Goal: Information Seeking & Learning: Check status

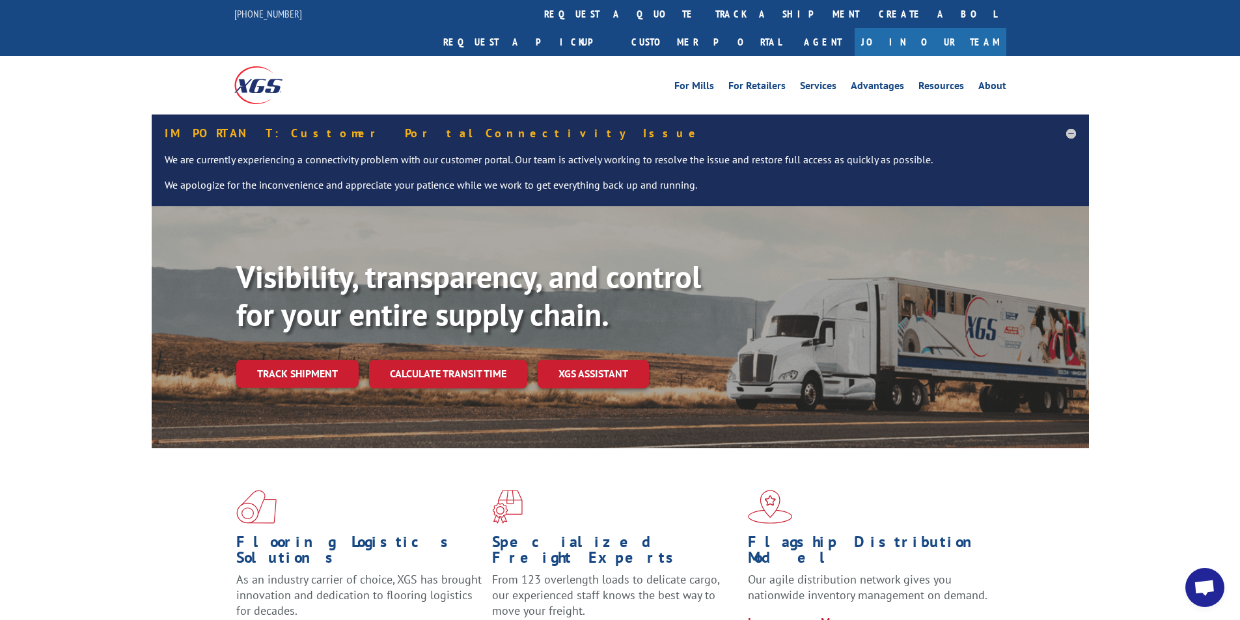
drag, startPoint x: 23, startPoint y: 301, endPoint x: 714, endPoint y: 303, distance: 691.3
click at [28, 301] on div "Visibility, transparency, and control for your entire supply chain. Track shipm…" at bounding box center [620, 340] width 1240 height 268
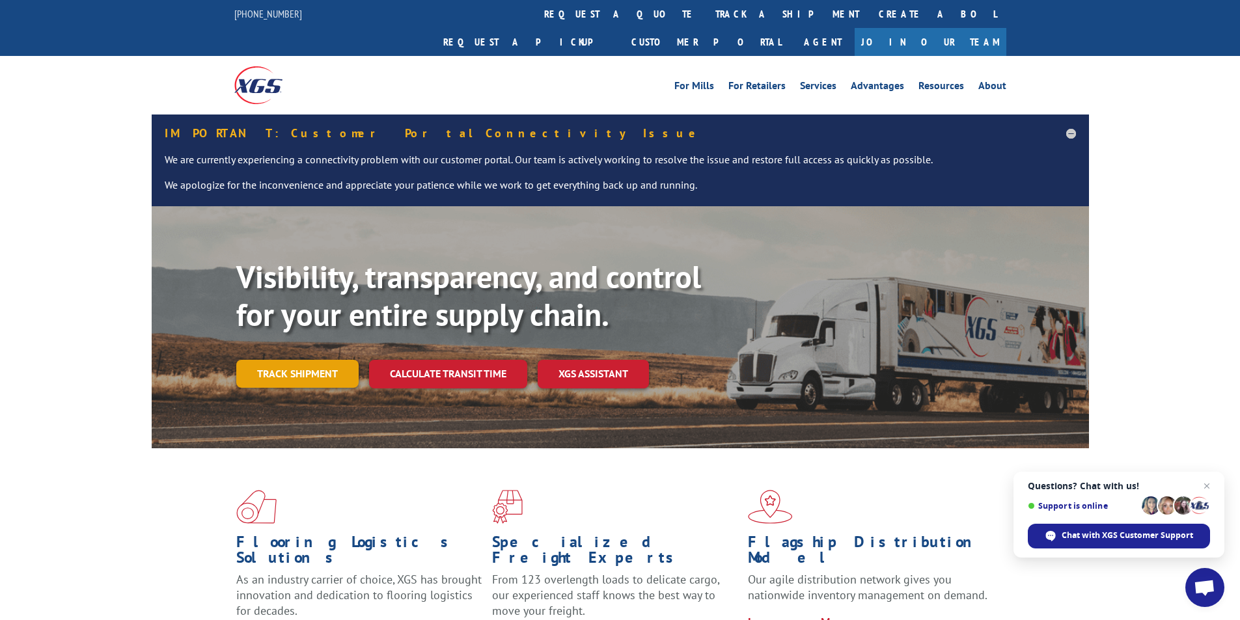
click at [320, 360] on link "Track shipment" at bounding box center [297, 373] width 122 height 27
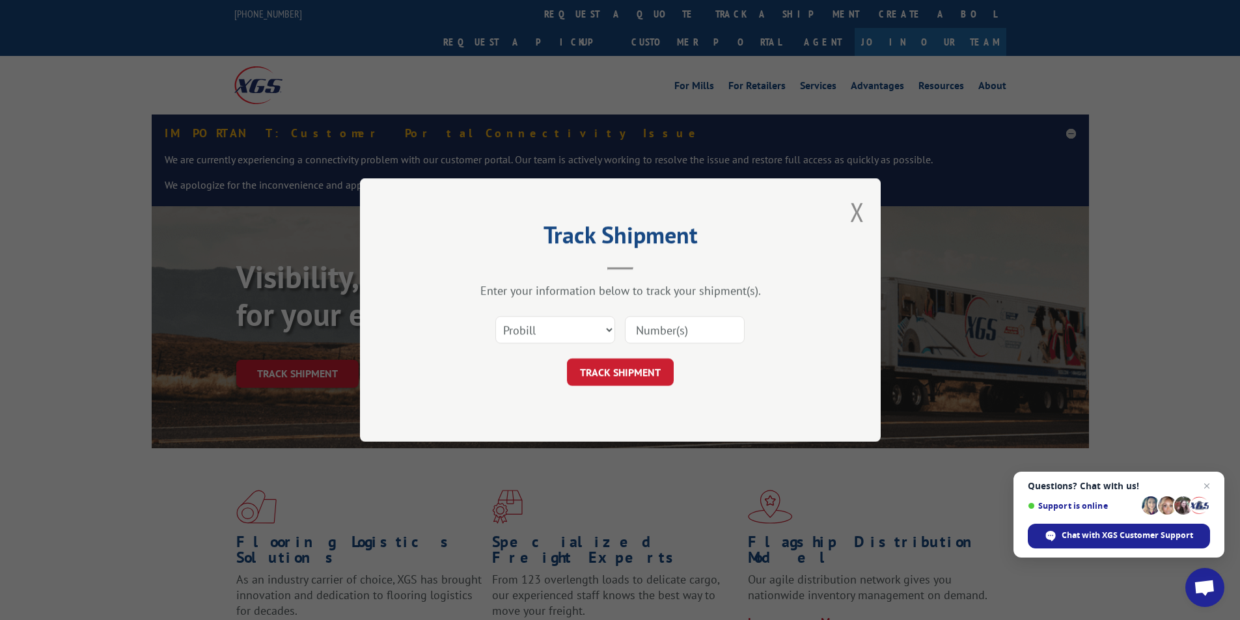
click at [669, 320] on input at bounding box center [685, 329] width 120 height 27
paste input "17496659"
type input "17496659"
click at [641, 366] on button "TRACK SHIPMENT" at bounding box center [620, 372] width 107 height 27
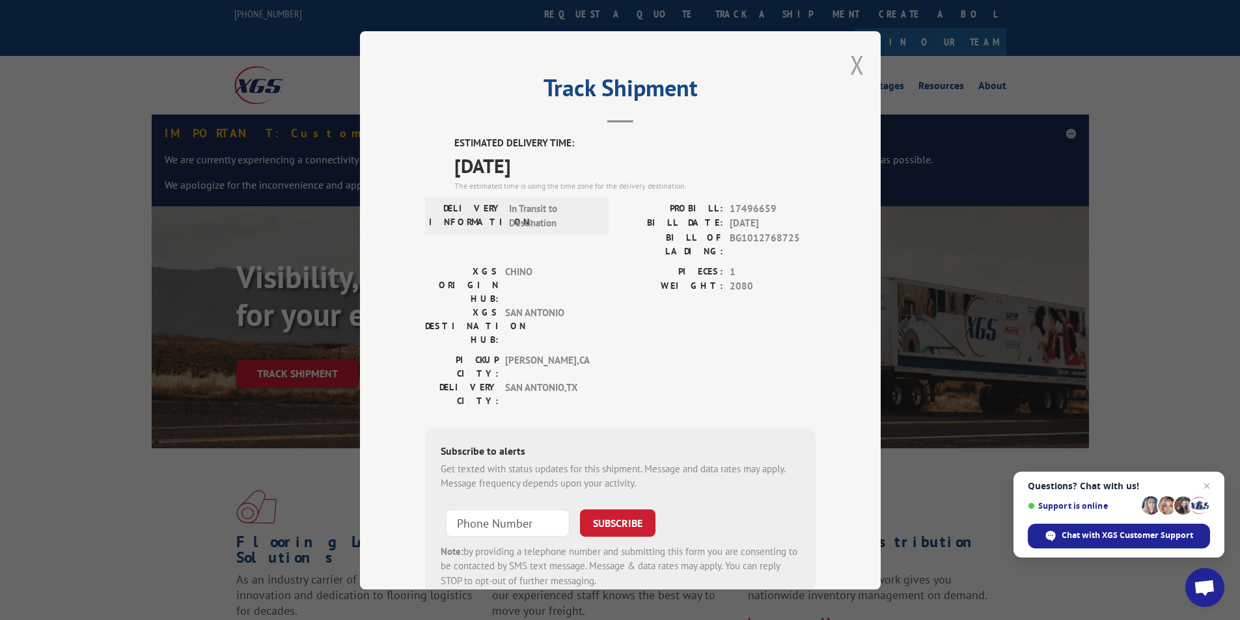
click at [850, 63] on button "Close modal" at bounding box center [857, 65] width 14 height 35
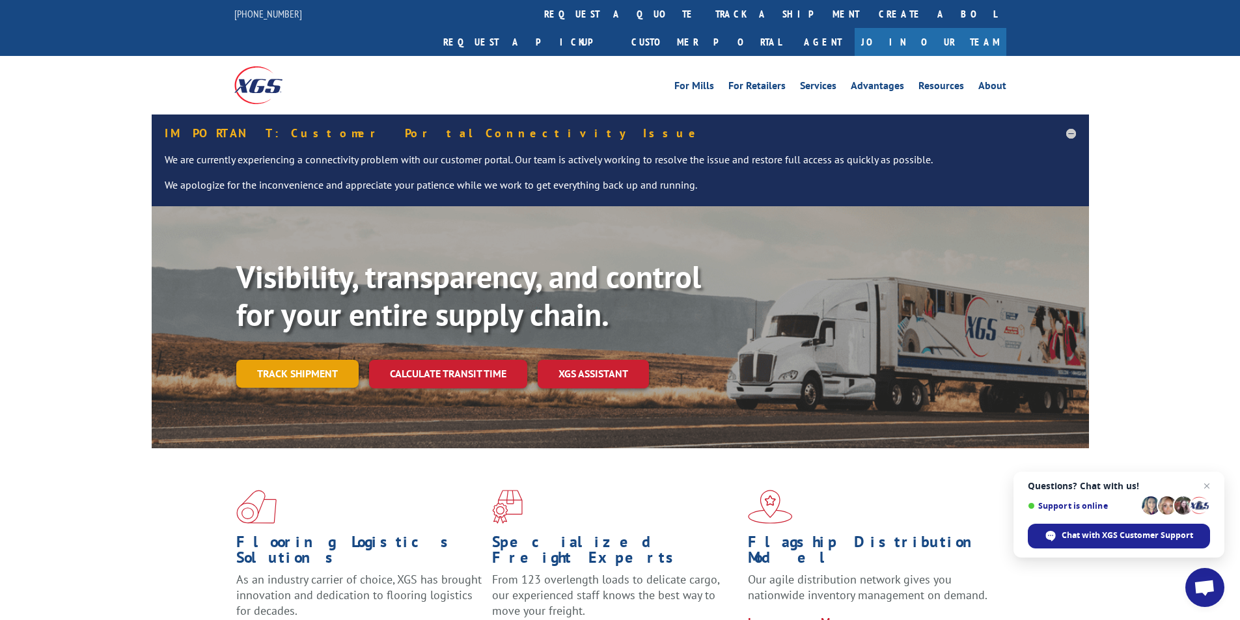
click at [284, 360] on link "Track shipment" at bounding box center [297, 373] width 122 height 27
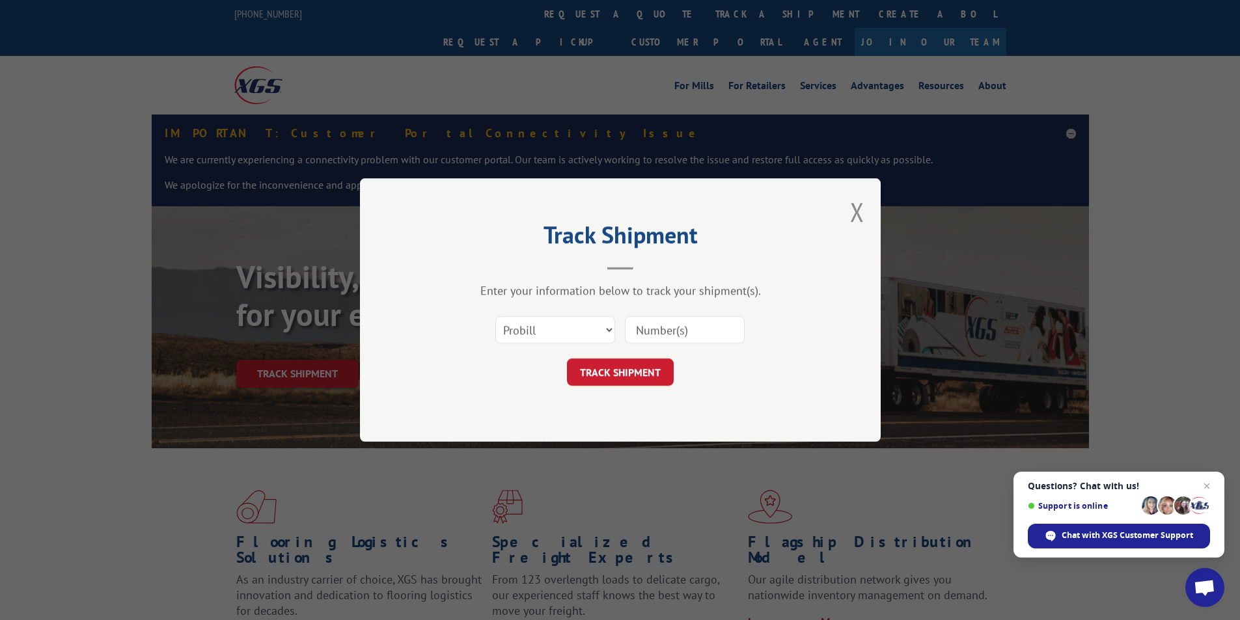
click at [654, 330] on input at bounding box center [685, 329] width 120 height 27
paste input "17612038"
type input "17612038"
click at [630, 369] on button "TRACK SHIPMENT" at bounding box center [620, 372] width 107 height 27
